Goal: Information Seeking & Learning: Learn about a topic

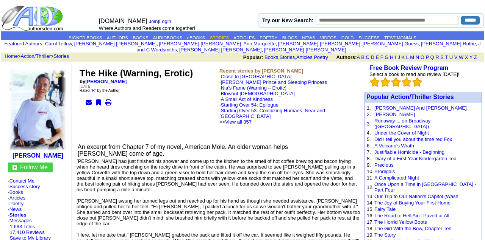
click at [221, 36] on link "STORIES" at bounding box center [219, 38] width 19 height 5
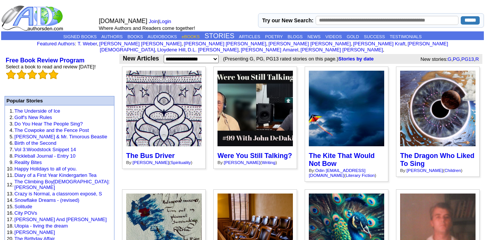
click at [185, 36] on link "eBOOKS" at bounding box center [191, 36] width 18 height 5
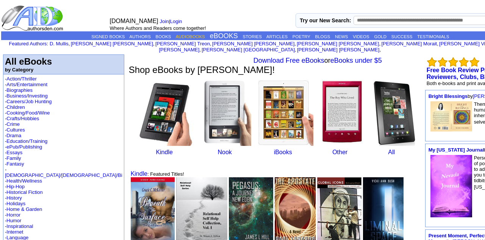
click at [176, 36] on link "AUDIOBOOKS" at bounding box center [190, 36] width 29 height 5
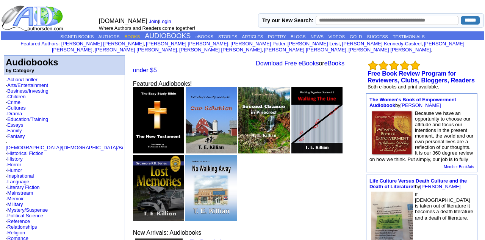
click at [126, 38] on link "BOOKS" at bounding box center [132, 36] width 16 height 5
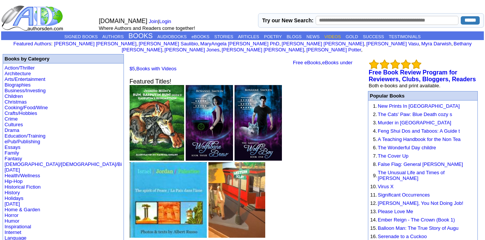
click at [337, 36] on link "VIDEOS" at bounding box center [332, 36] width 16 height 5
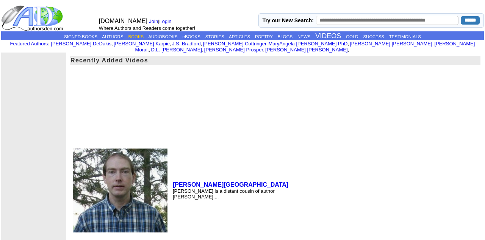
click at [129, 36] on link "BOOKS" at bounding box center [136, 36] width 16 height 5
